Goal: Task Accomplishment & Management: Manage account settings

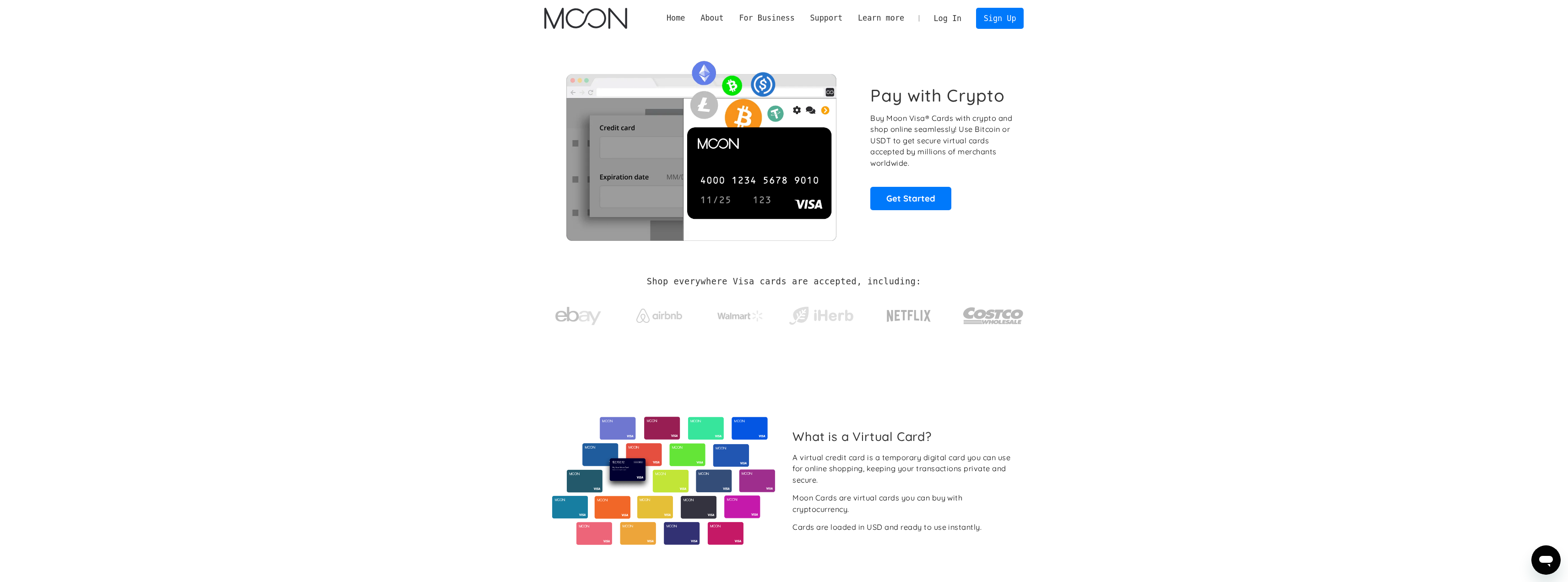
click at [950, 19] on link "Log In" at bounding box center [948, 18] width 43 height 20
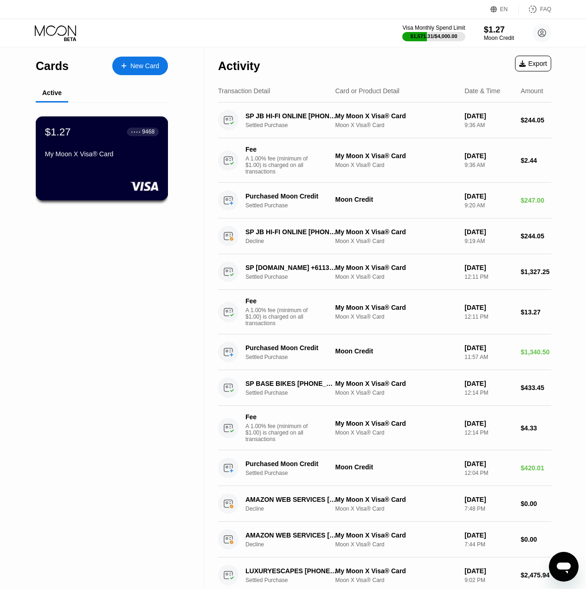
click at [108, 157] on div "My Moon X Visa® Card" at bounding box center [102, 153] width 114 height 7
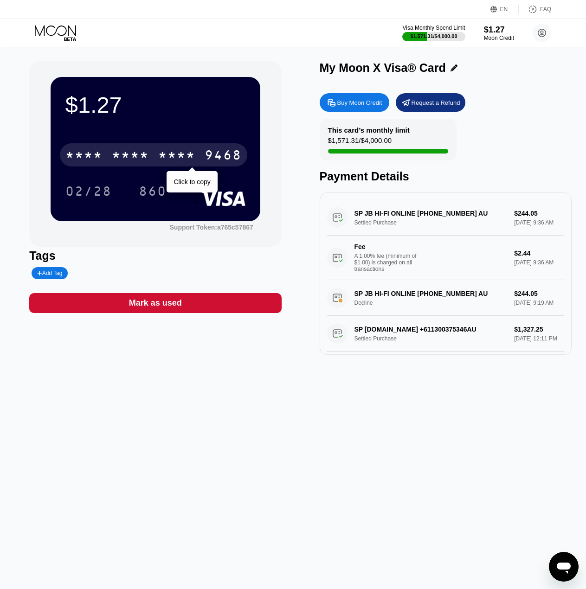
click at [190, 163] on div "* * * *" at bounding box center [176, 156] width 37 height 15
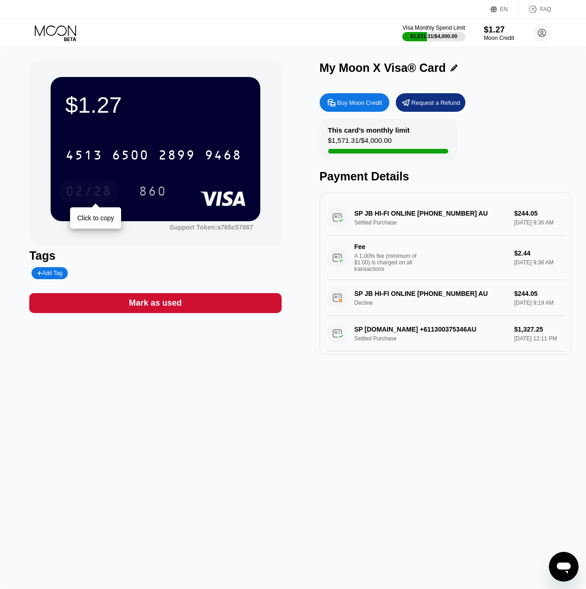
click at [111, 200] on div "02/28" at bounding box center [88, 192] width 46 height 15
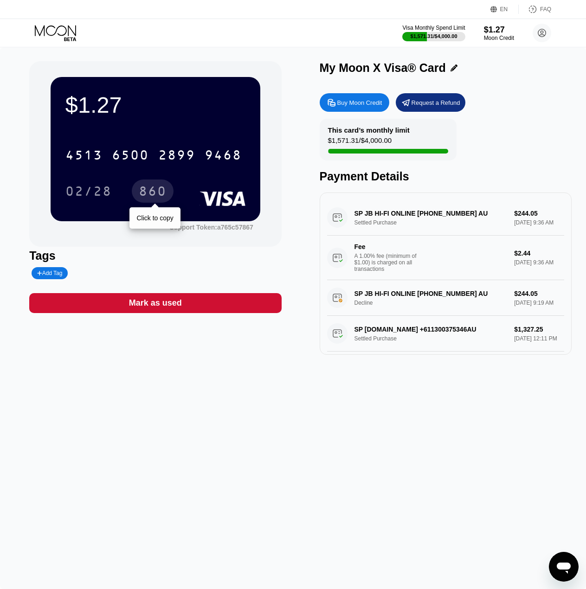
click at [157, 189] on div "860" at bounding box center [153, 192] width 28 height 15
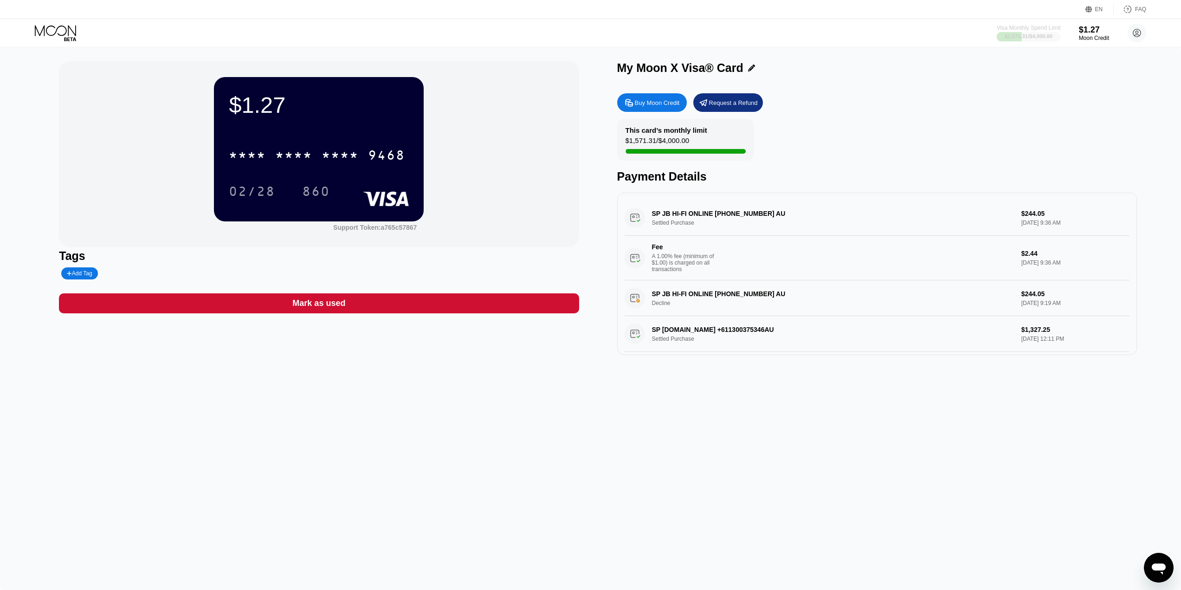
click at [1027, 33] on div "$1,571.31 / $4,000.00" at bounding box center [1029, 36] width 48 height 6
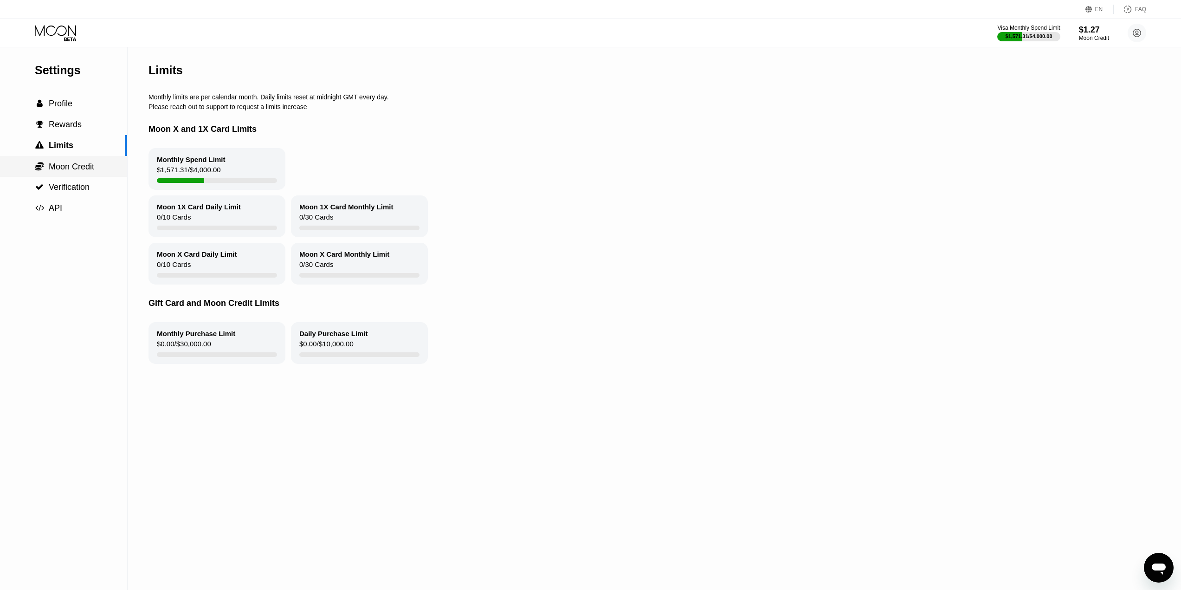
click at [63, 171] on span "Moon Credit" at bounding box center [71, 166] width 45 height 9
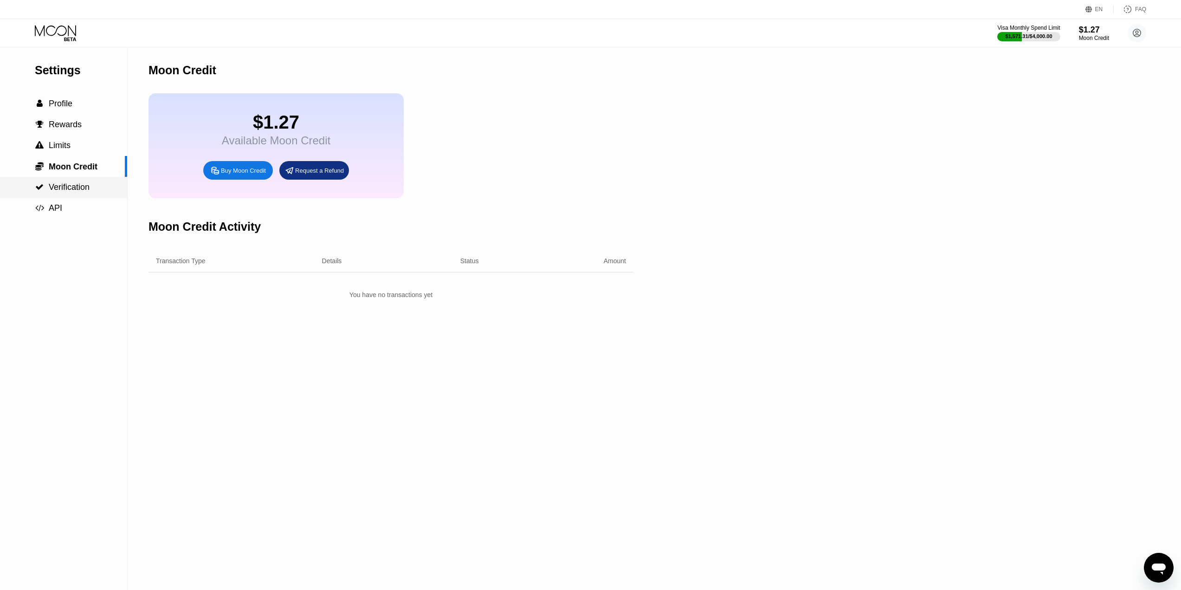
click at [65, 191] on span "Verification" at bounding box center [69, 186] width 41 height 9
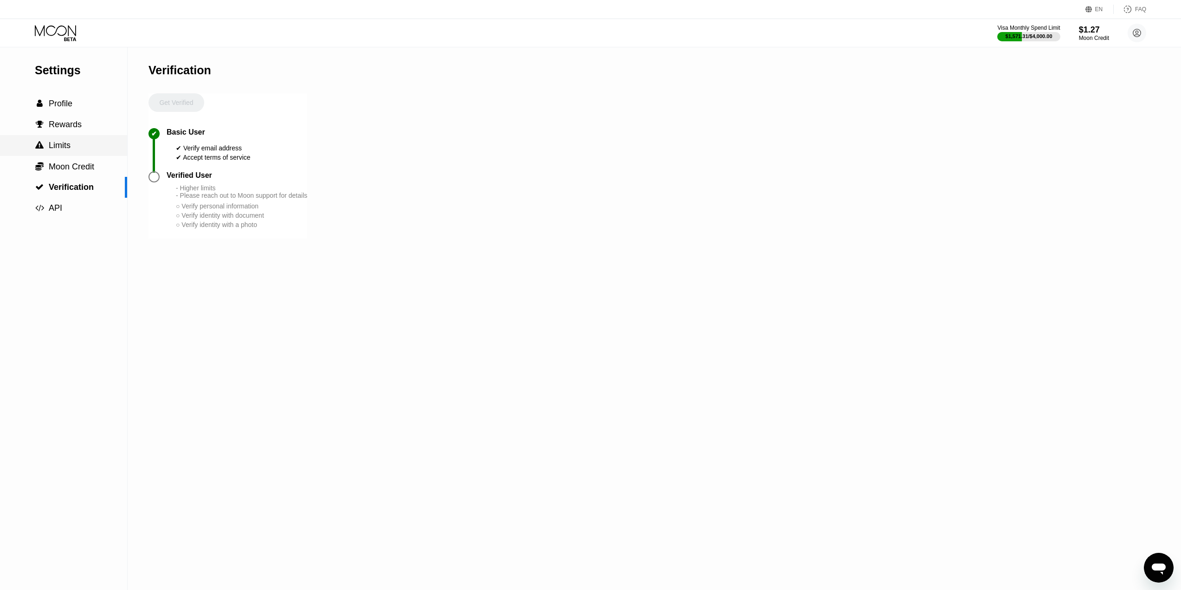
click at [55, 150] on span "Limits" at bounding box center [60, 145] width 22 height 9
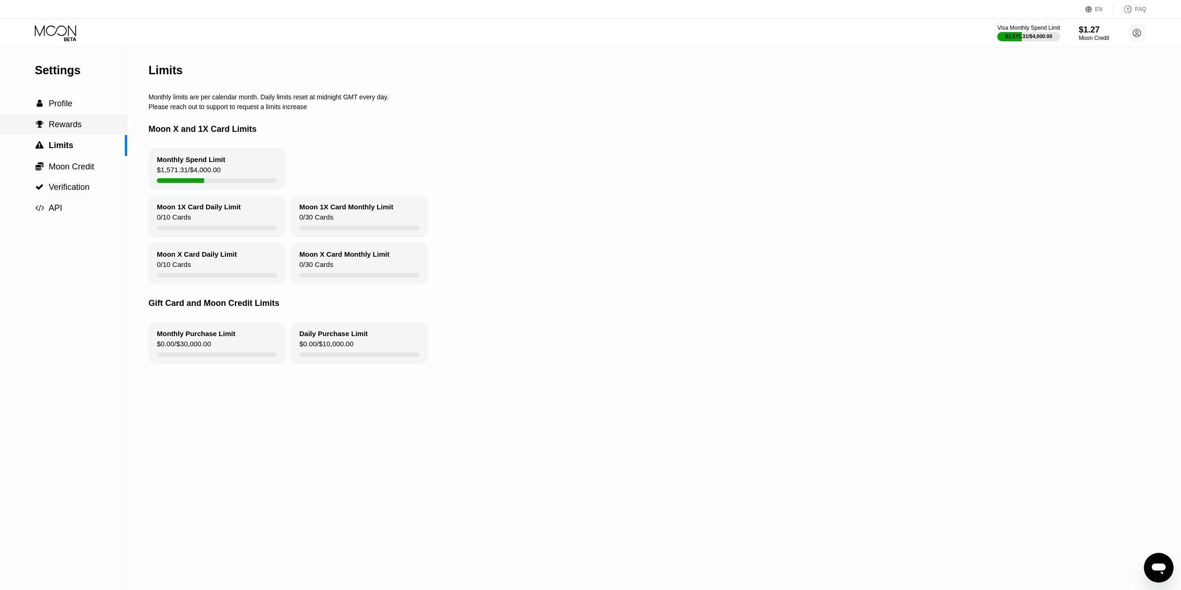
click at [54, 126] on span "Rewards" at bounding box center [65, 124] width 33 height 9
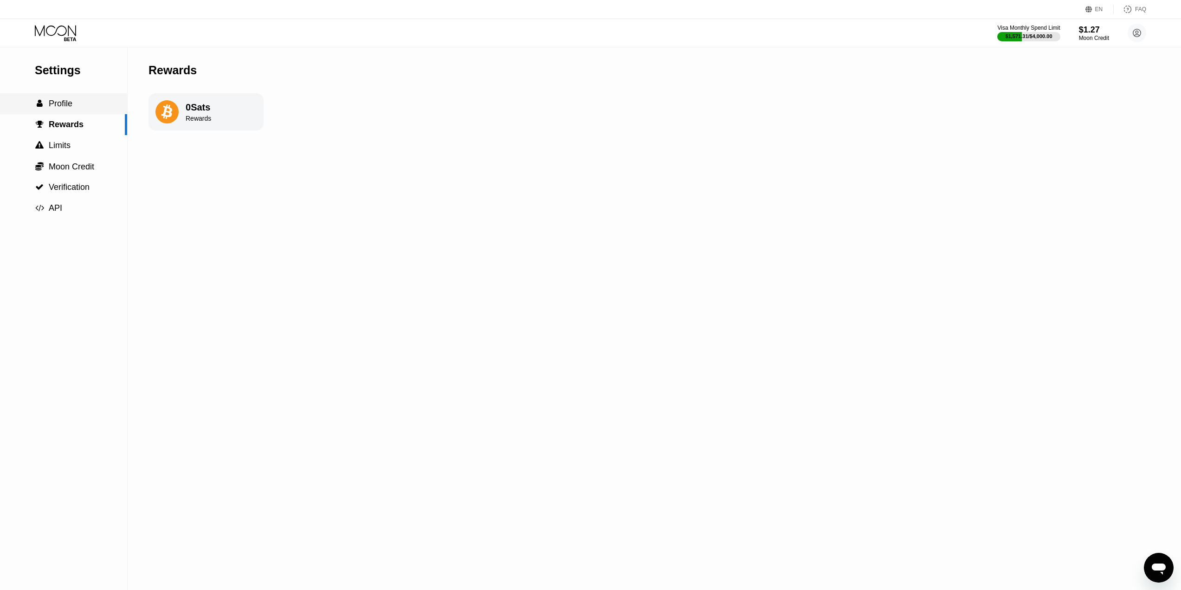
click at [59, 108] on span "Profile" at bounding box center [61, 103] width 24 height 9
click at [61, 72] on div "Settings" at bounding box center [81, 70] width 92 height 13
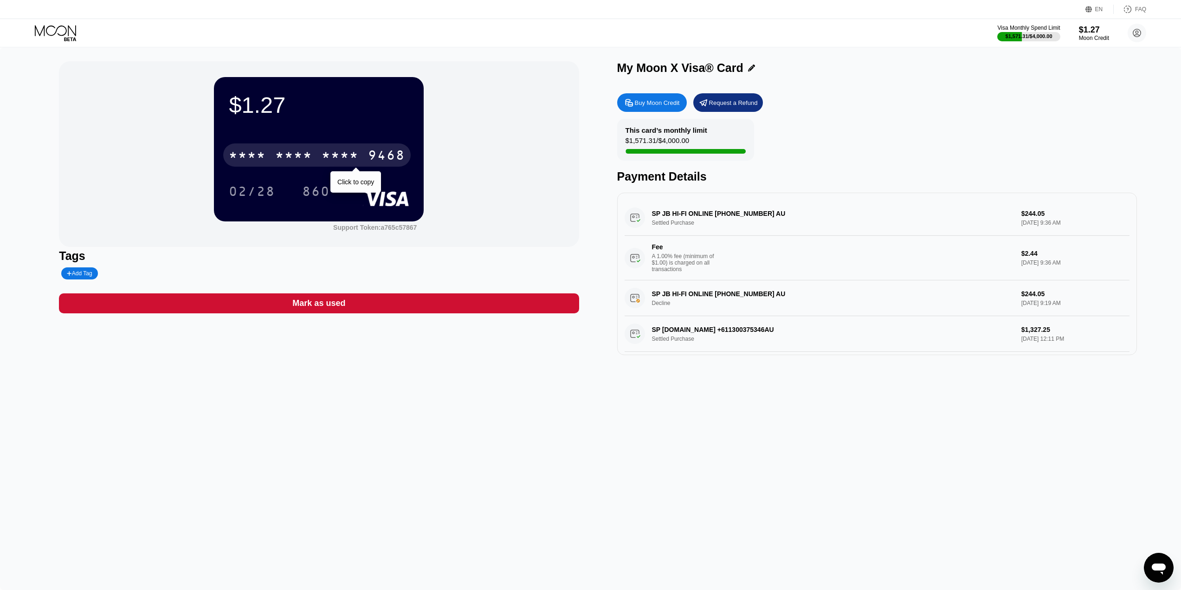
click at [283, 145] on div "* * * * * * * * * * * * 9468" at bounding box center [317, 154] width 188 height 23
click at [364, 156] on div "* * * * * * * * * * * * 9468" at bounding box center [317, 154] width 188 height 23
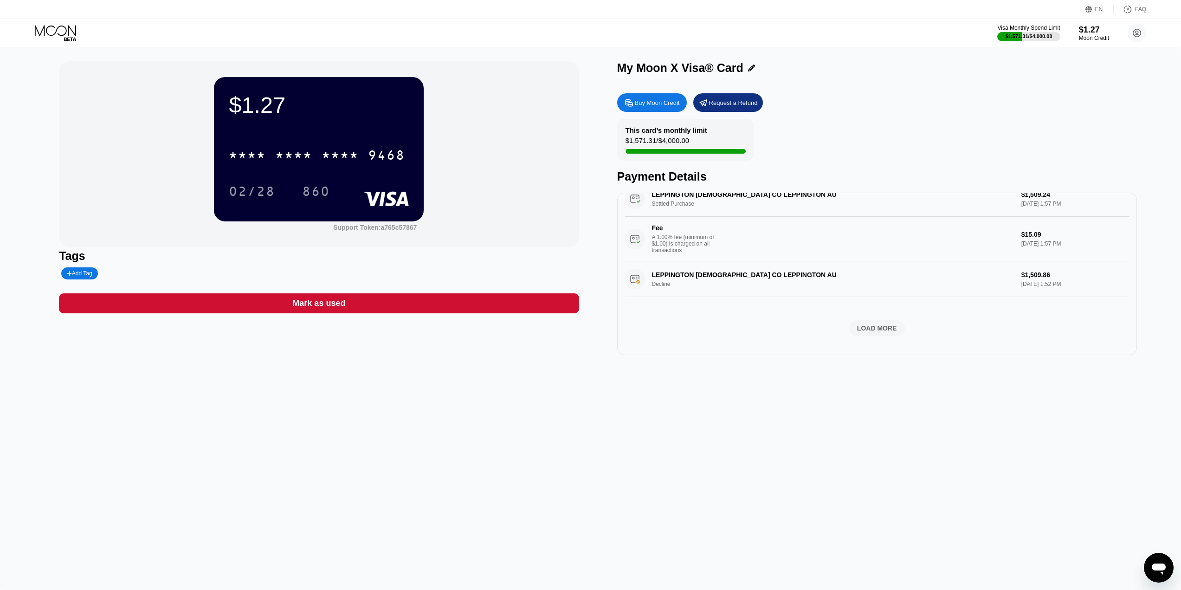
click at [880, 329] on div "LOAD MORE" at bounding box center [877, 328] width 40 height 8
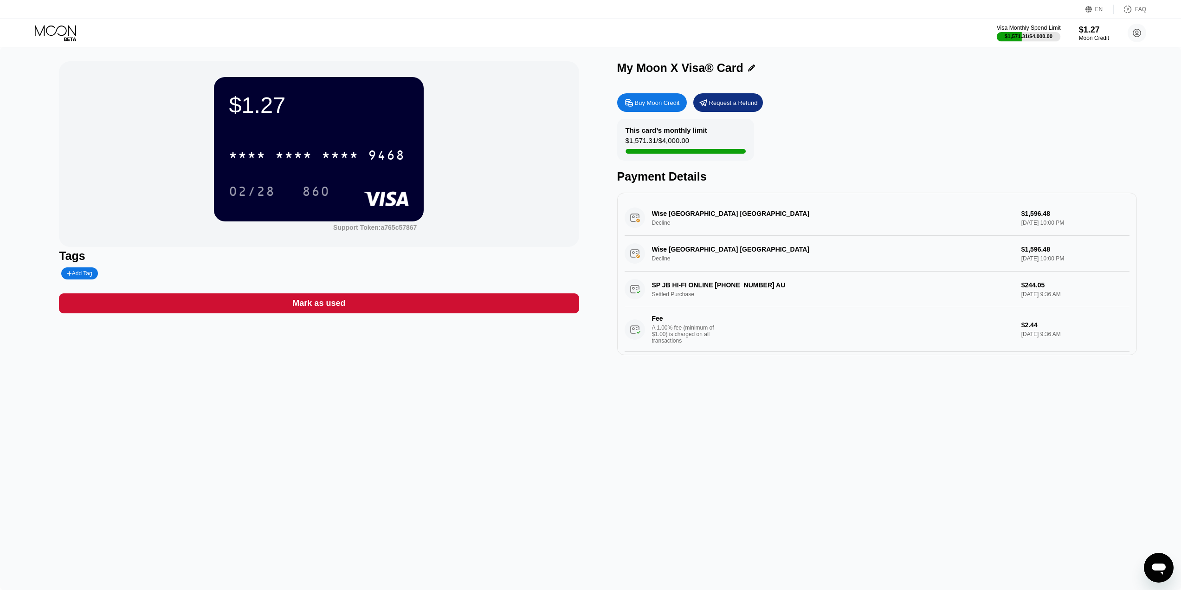
click at [1027, 31] on div "Visa Monthly Spend Limit" at bounding box center [1029, 28] width 64 height 6
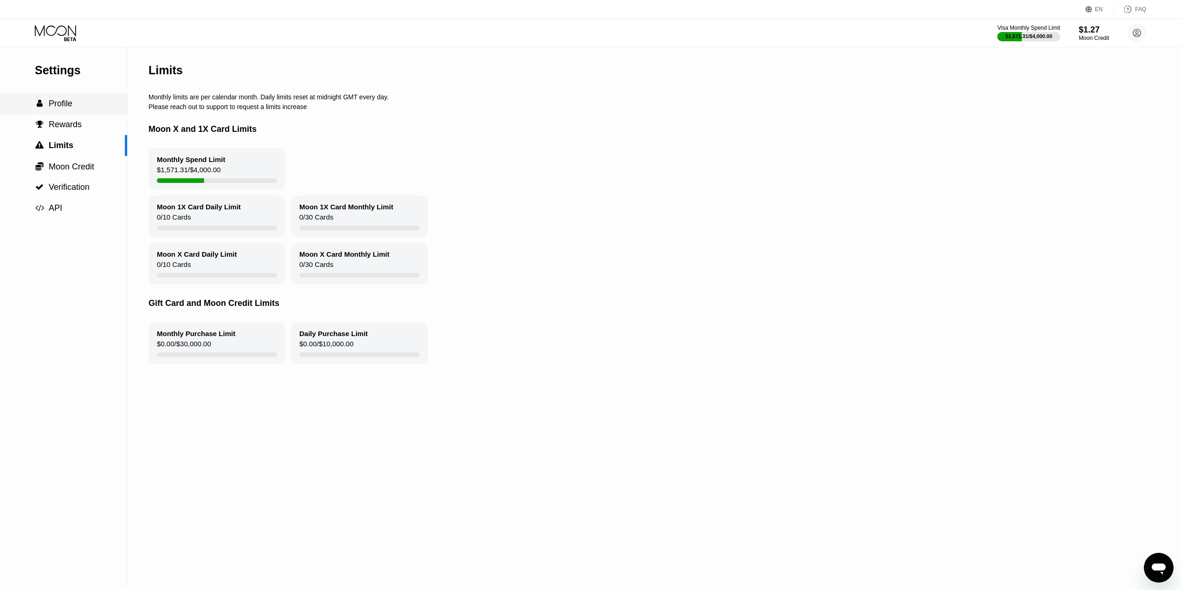
click at [65, 107] on span "Profile" at bounding box center [61, 103] width 24 height 9
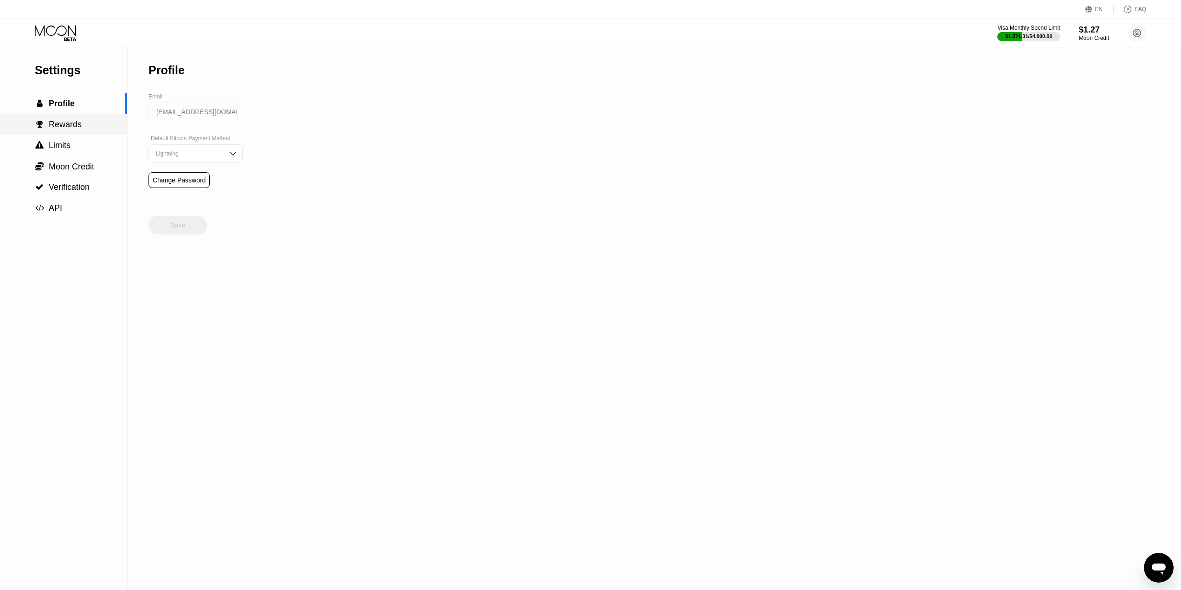
click at [67, 125] on span "Rewards" at bounding box center [65, 124] width 33 height 9
click at [62, 148] on span "Limits" at bounding box center [60, 145] width 22 height 9
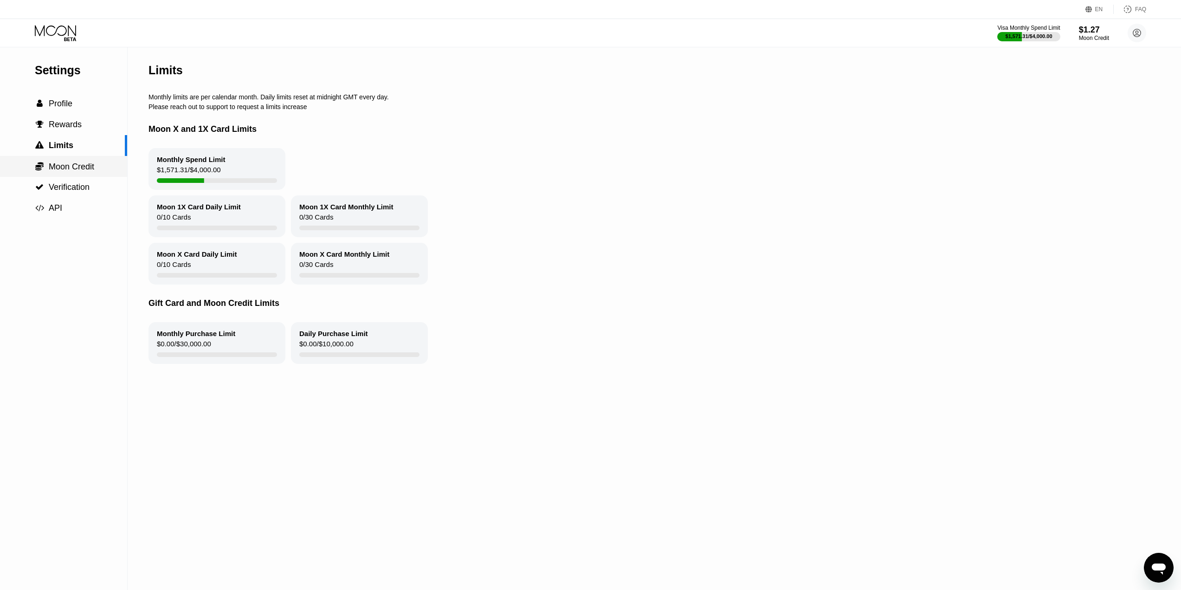
click at [65, 165] on span "Moon Credit" at bounding box center [71, 166] width 45 height 9
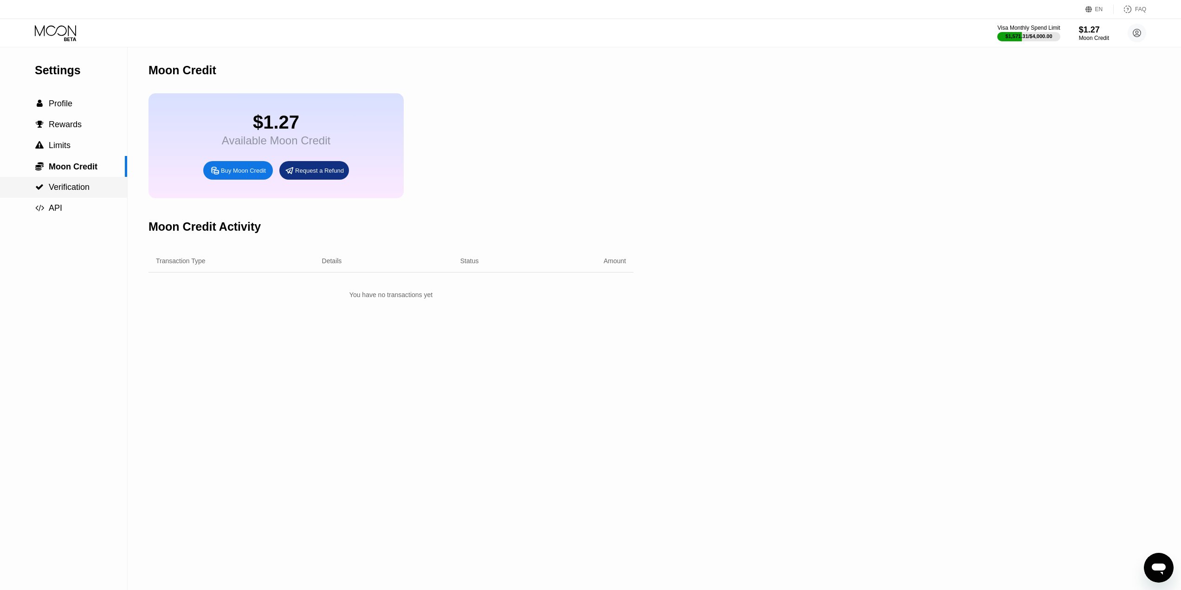
click at [73, 186] on span "Verification" at bounding box center [69, 186] width 41 height 9
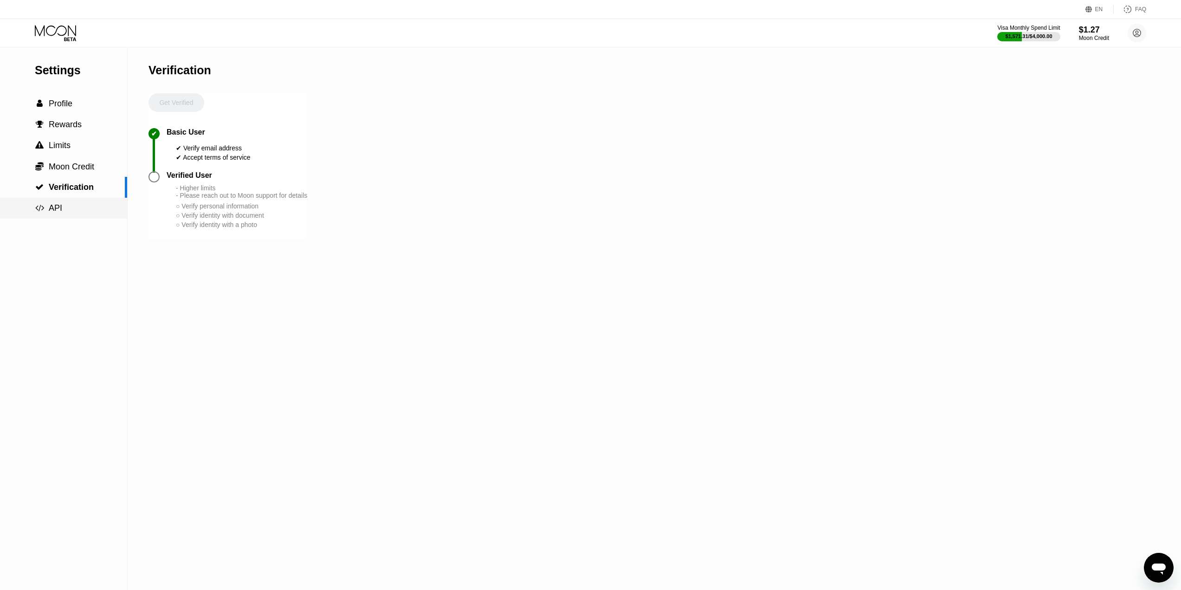
click at [57, 212] on span "API" at bounding box center [55, 207] width 13 height 9
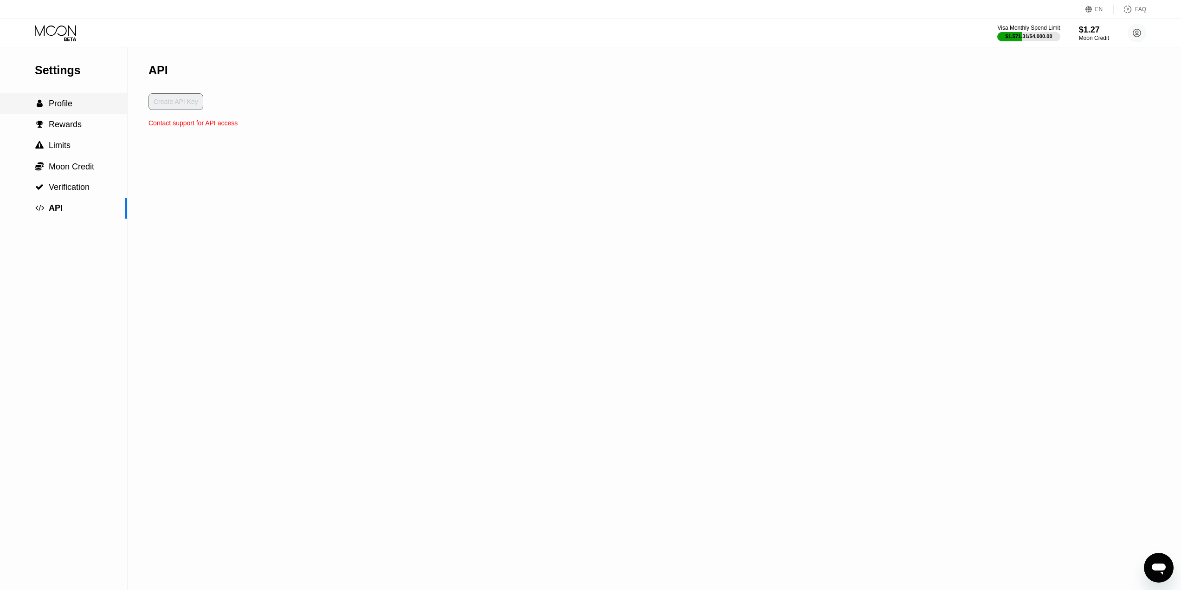
click at [59, 106] on span "Profile" at bounding box center [61, 103] width 24 height 9
click at [71, 128] on span "Rewards" at bounding box center [65, 124] width 33 height 9
click at [63, 149] on span "Limits" at bounding box center [60, 145] width 22 height 9
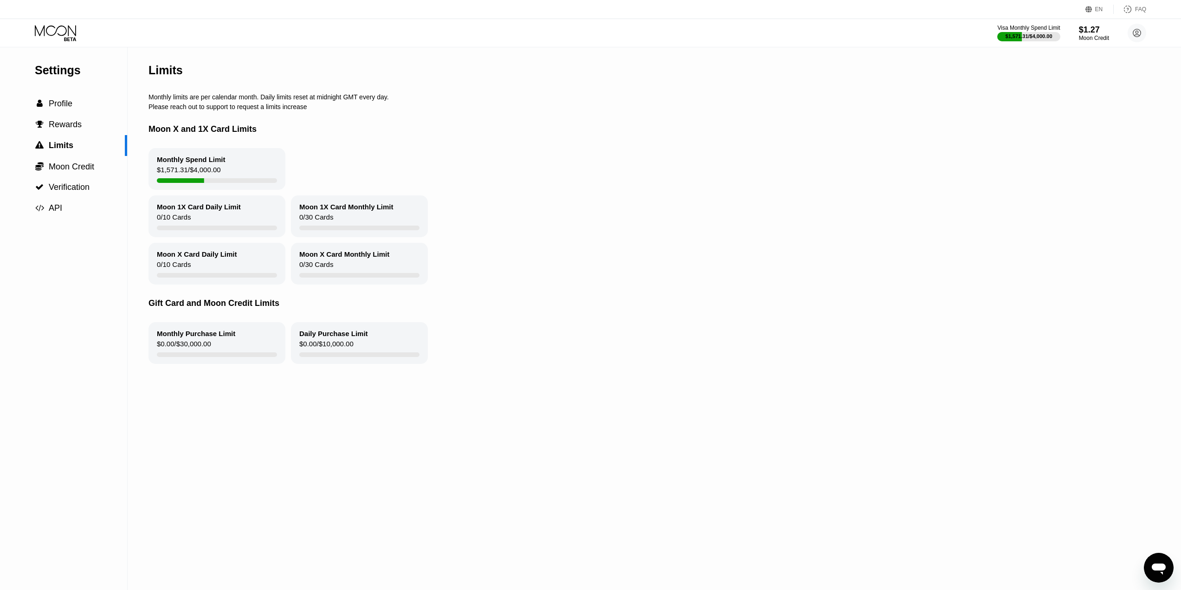
click at [179, 160] on div "Monthly Spend Limit" at bounding box center [191, 159] width 69 height 8
click at [97, 167] on div " Moon Credit" at bounding box center [63, 167] width 127 height 10
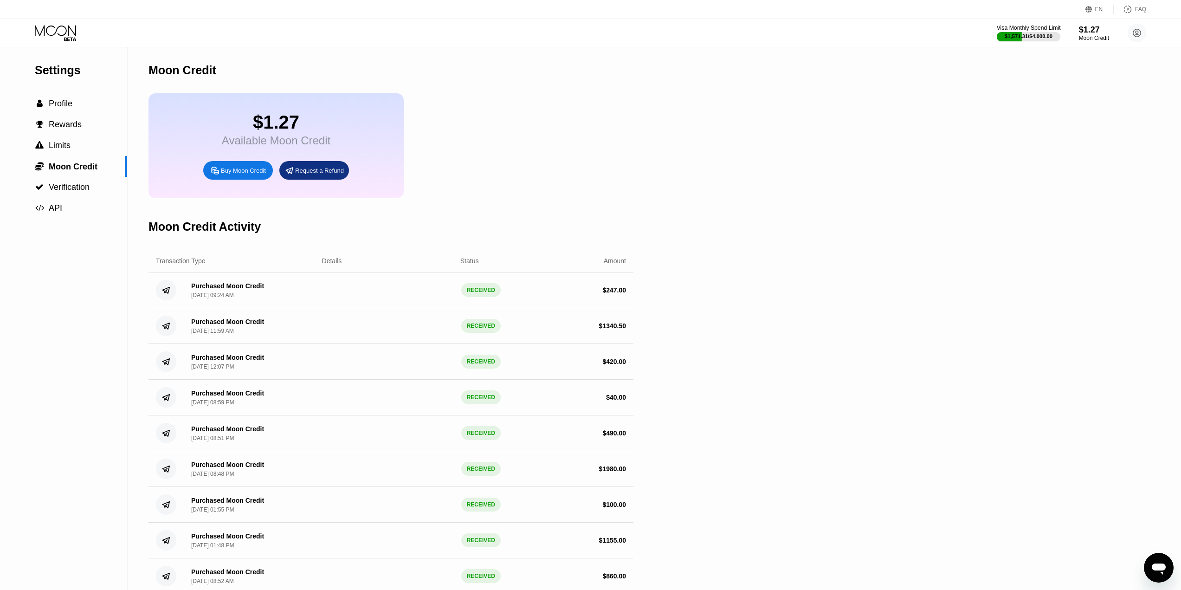
click at [1031, 33] on div "$1,571.31 / $4,000.00" at bounding box center [1029, 36] width 48 height 6
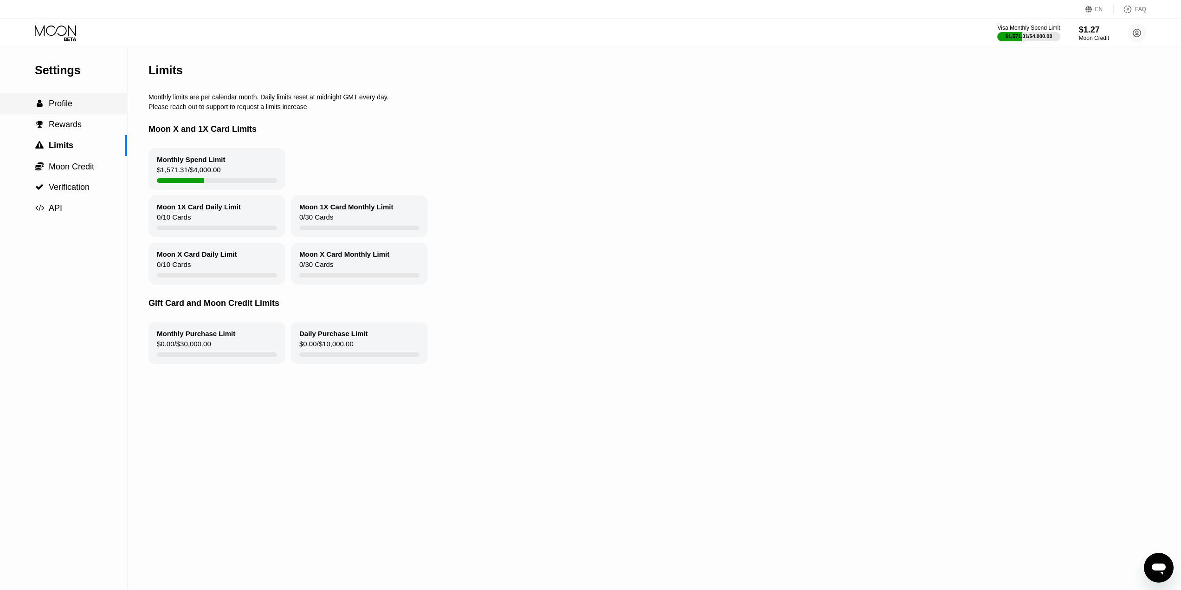
click at [60, 106] on span "Profile" at bounding box center [61, 103] width 24 height 9
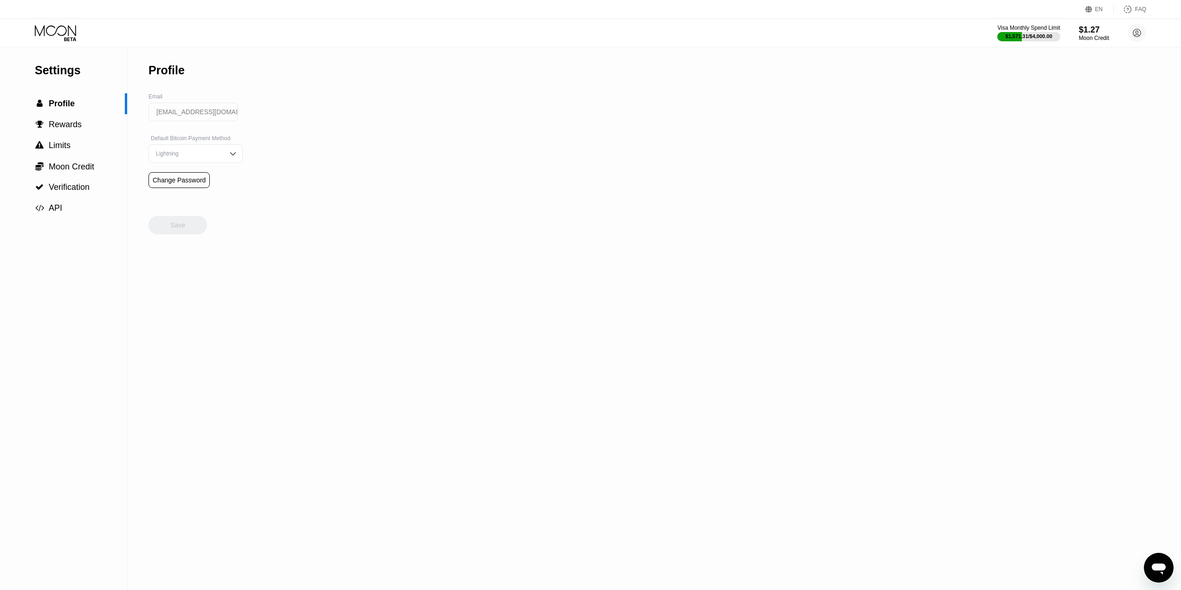
click at [52, 18] on div "EN Language Select an item Save FAQ" at bounding box center [590, 9] width 1181 height 19
click at [54, 30] on icon at bounding box center [56, 33] width 43 height 16
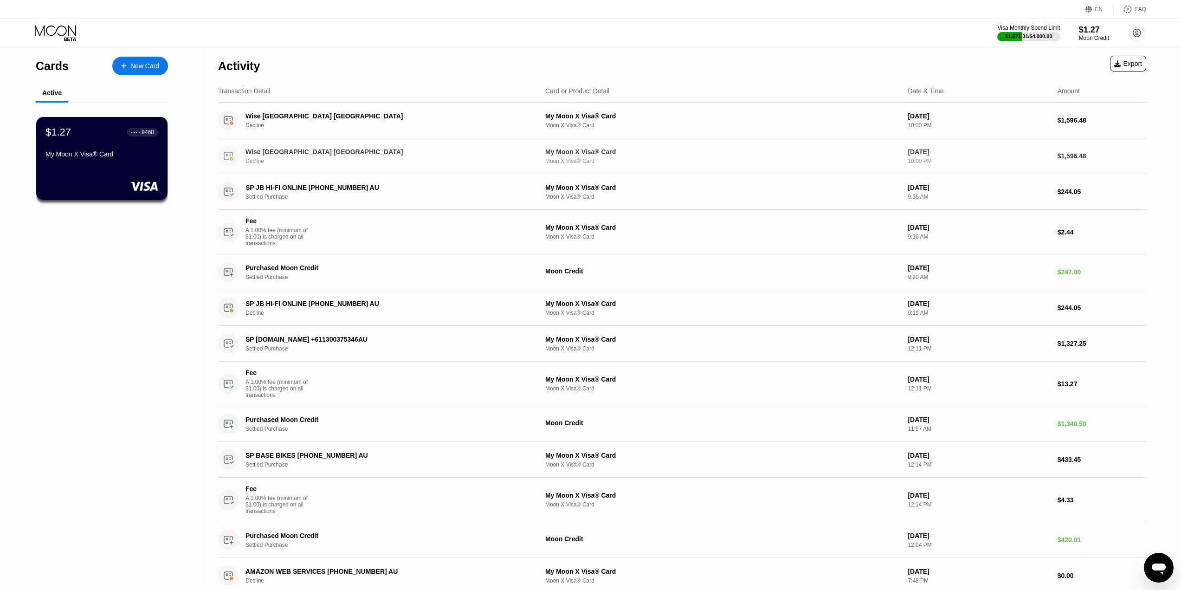
click at [307, 154] on div "Wise [GEOGRAPHIC_DATA] [GEOGRAPHIC_DATA]" at bounding box center [380, 151] width 268 height 7
